Goal: Find specific page/section

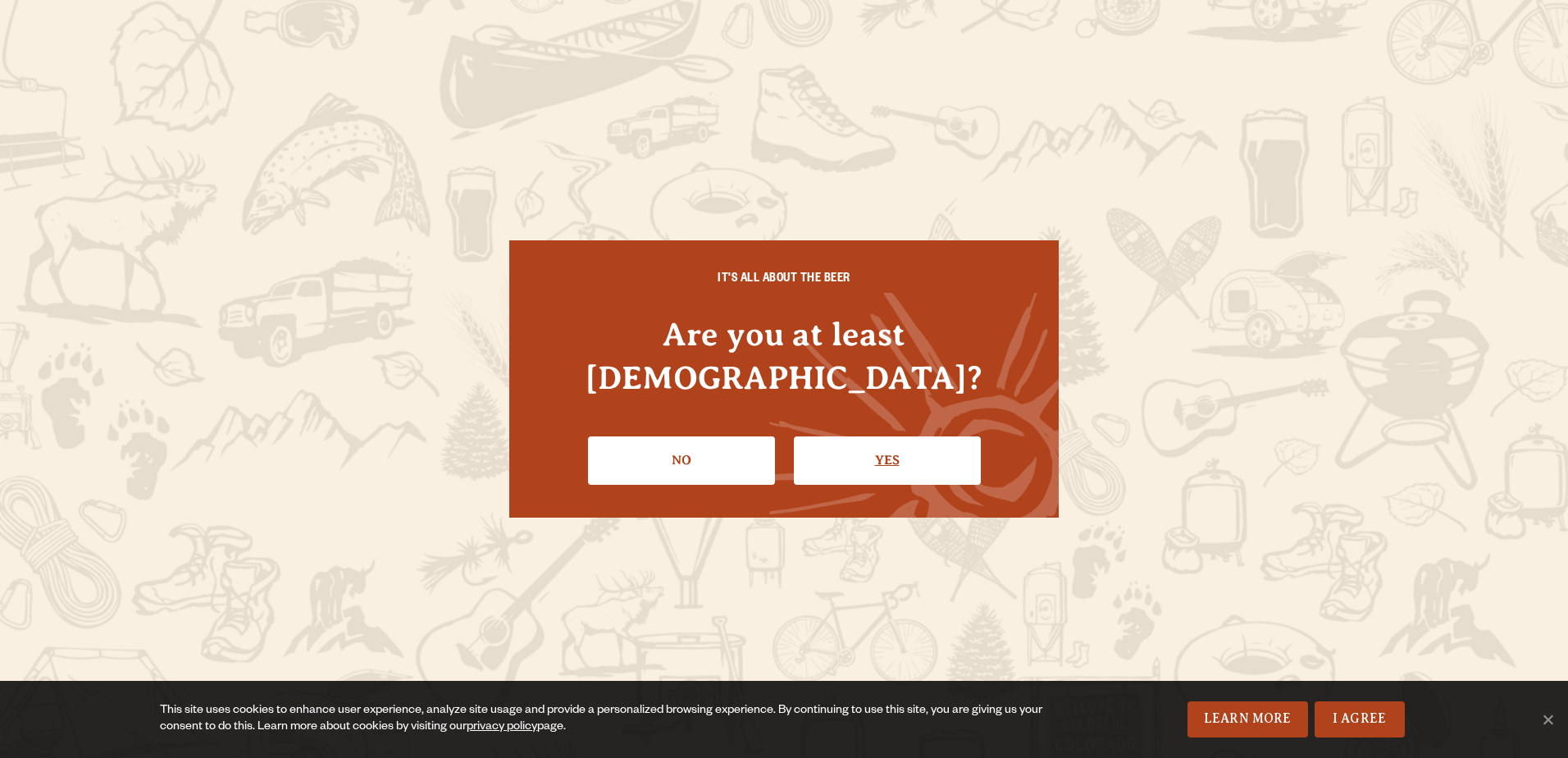
click at [846, 448] on link "Yes" at bounding box center [887, 460] width 187 height 48
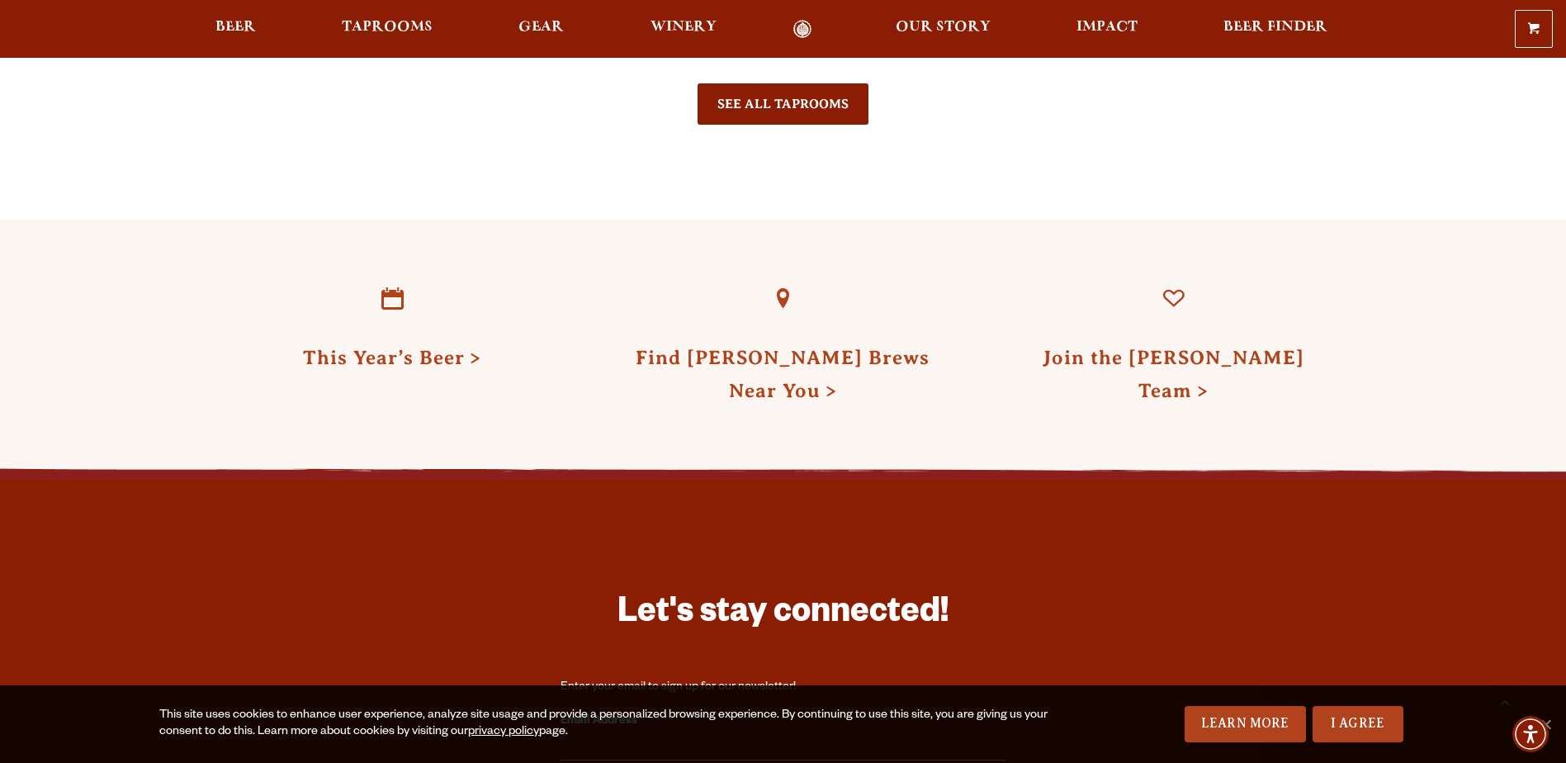
scroll to position [4374, 0]
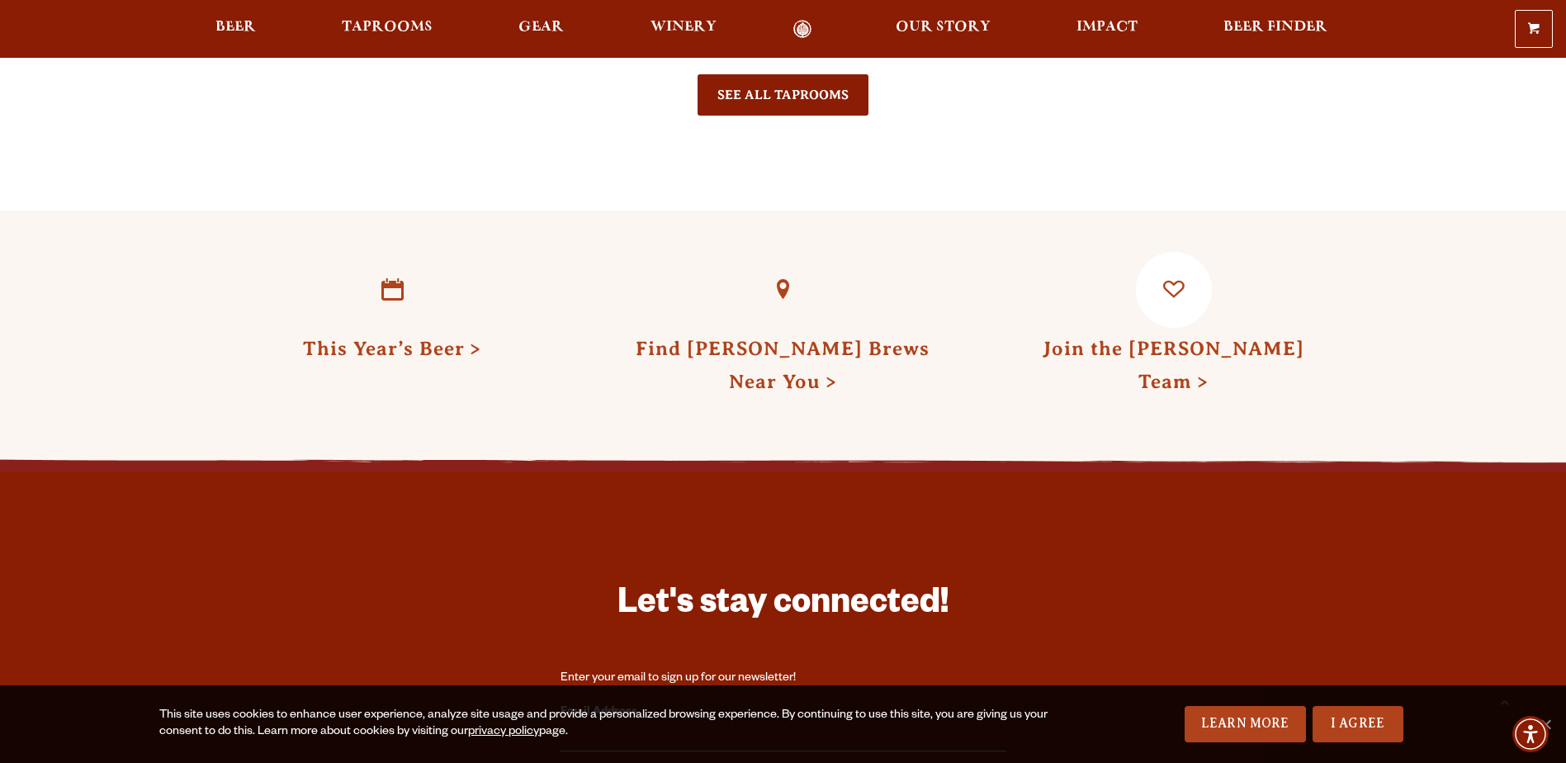
click at [1165, 338] on link "Join the [PERSON_NAME] Team" at bounding box center [1173, 365] width 262 height 54
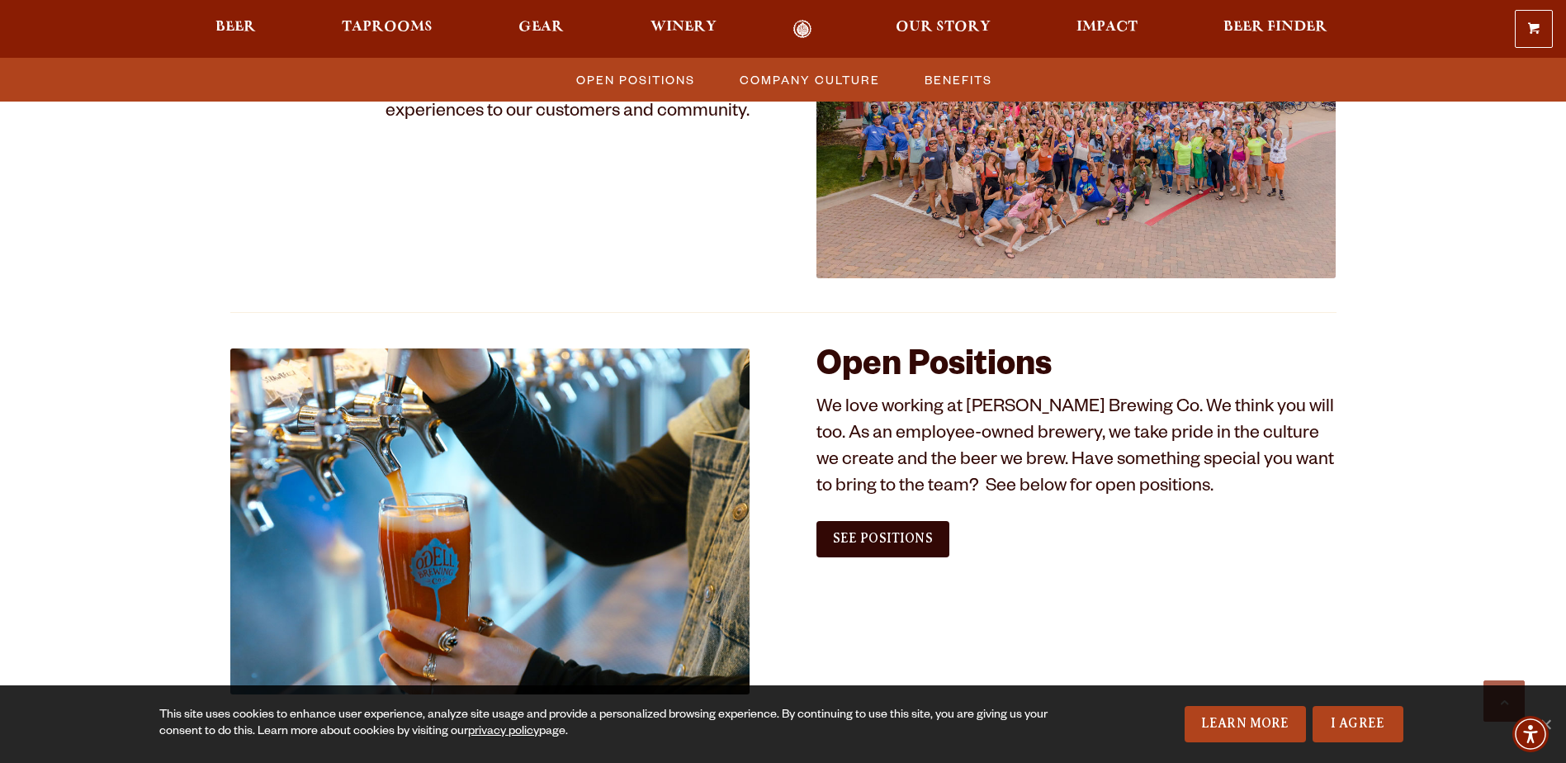
scroll to position [825, 0]
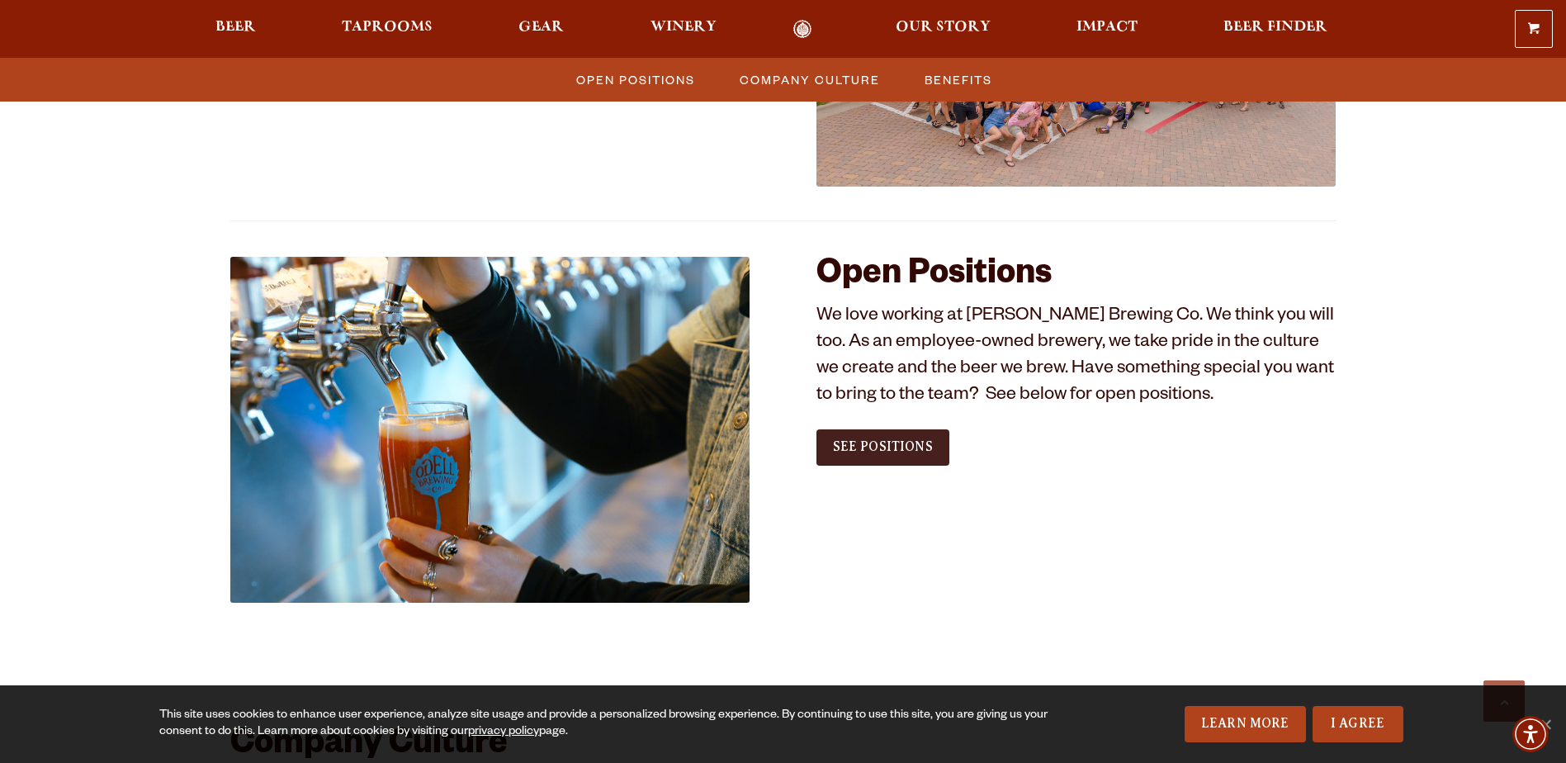
click at [901, 441] on span "See Positions" at bounding box center [883, 446] width 100 height 15
